Goal: Information Seeking & Learning: Learn about a topic

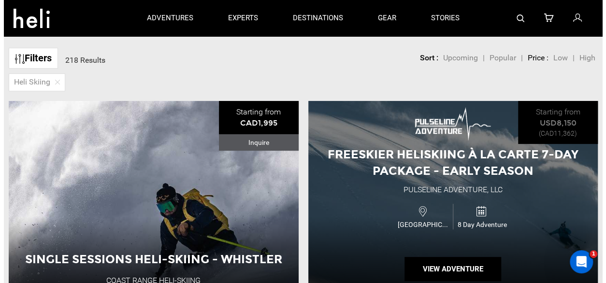
scroll to position [48, 0]
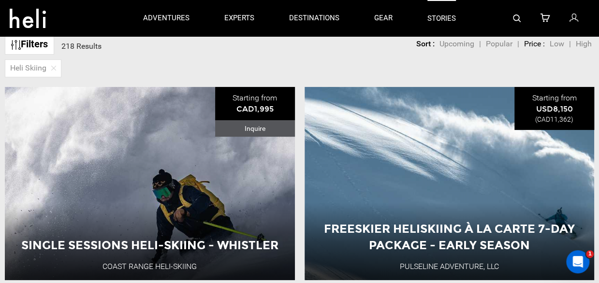
click at [446, 15] on link "stories" at bounding box center [441, 18] width 29 height 36
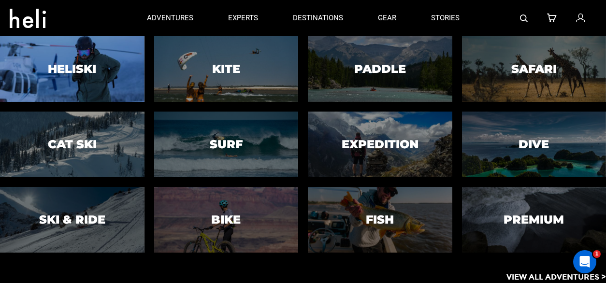
click at [102, 71] on div at bounding box center [72, 69] width 147 height 67
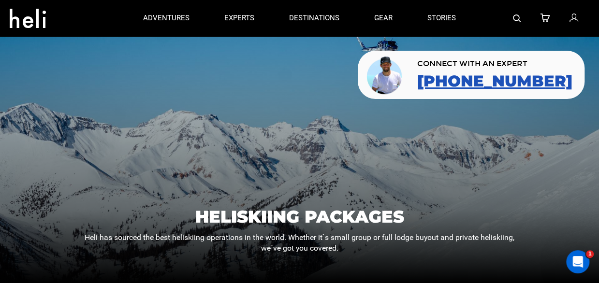
click at [517, 82] on link "[PHONE_NUMBER]" at bounding box center [494, 80] width 155 height 17
click at [517, 15] on img at bounding box center [517, 18] width 8 height 8
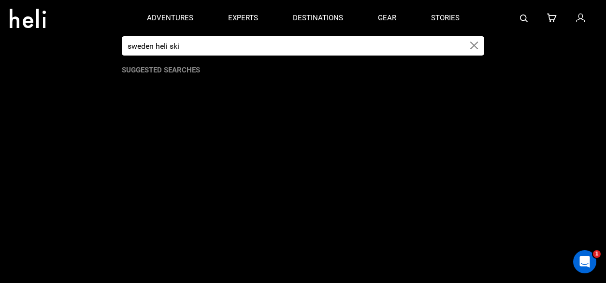
type input "sweden heli ski"
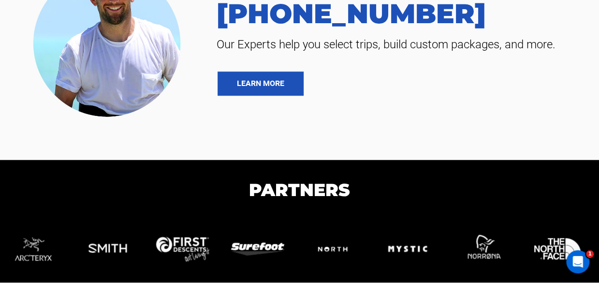
scroll to position [483, 0]
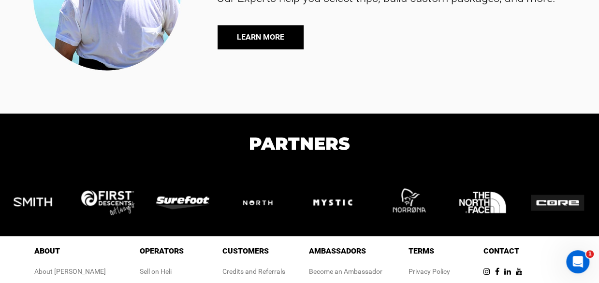
click at [274, 38] on link "LEARN MORE" at bounding box center [260, 37] width 86 height 24
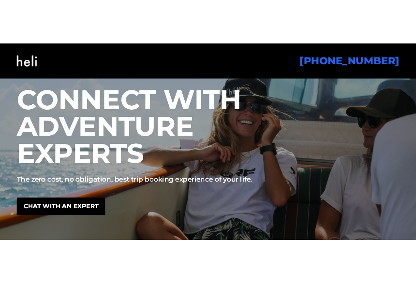
scroll to position [97, 0]
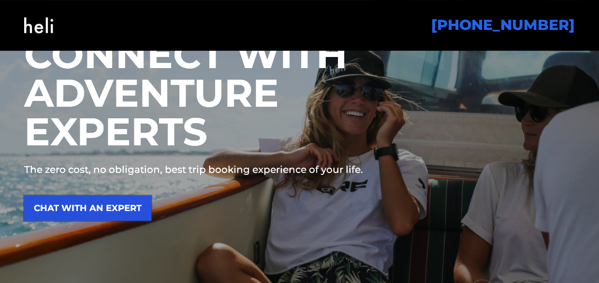
click at [85, 212] on link "CHAT WITH AN EXPERT" at bounding box center [87, 208] width 127 height 25
